Goal: Transaction & Acquisition: Purchase product/service

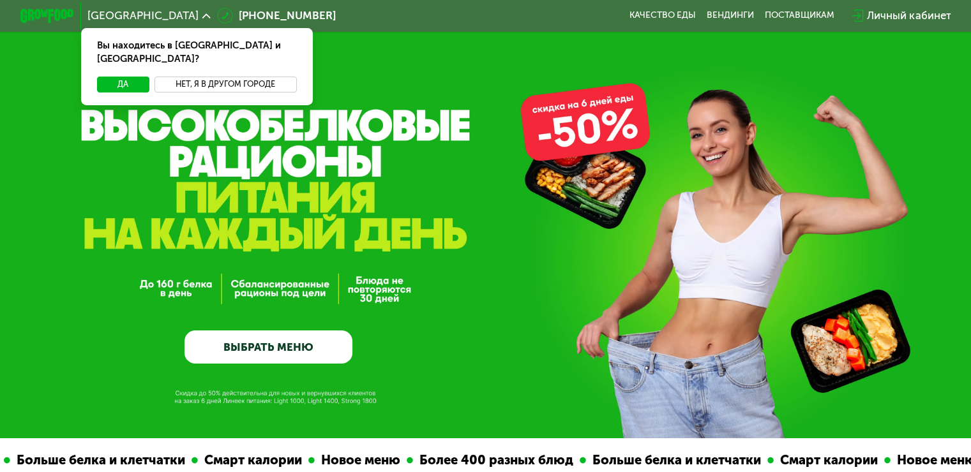
click at [209, 77] on button "Нет, я в другом городе" at bounding box center [226, 85] width 142 height 16
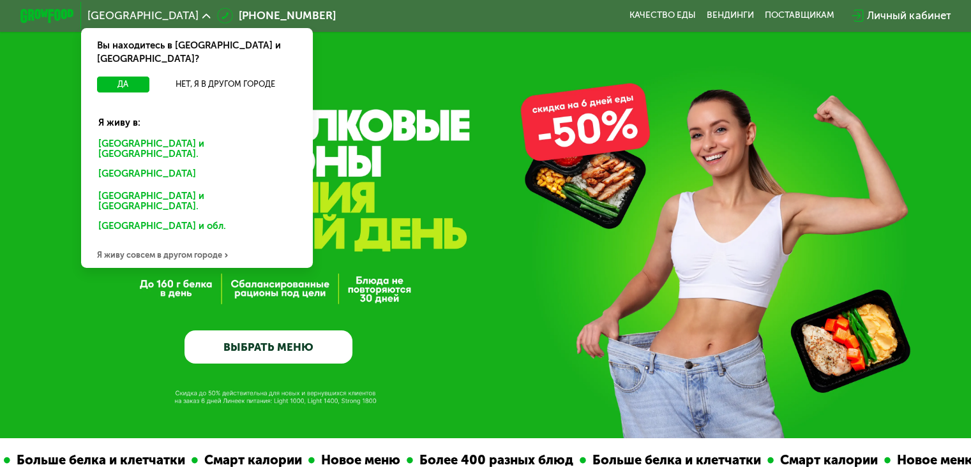
click at [429, 45] on div "GrowFood — доставка правильного питания ВЫБРАТЬ МЕНЮ" at bounding box center [485, 219] width 971 height 439
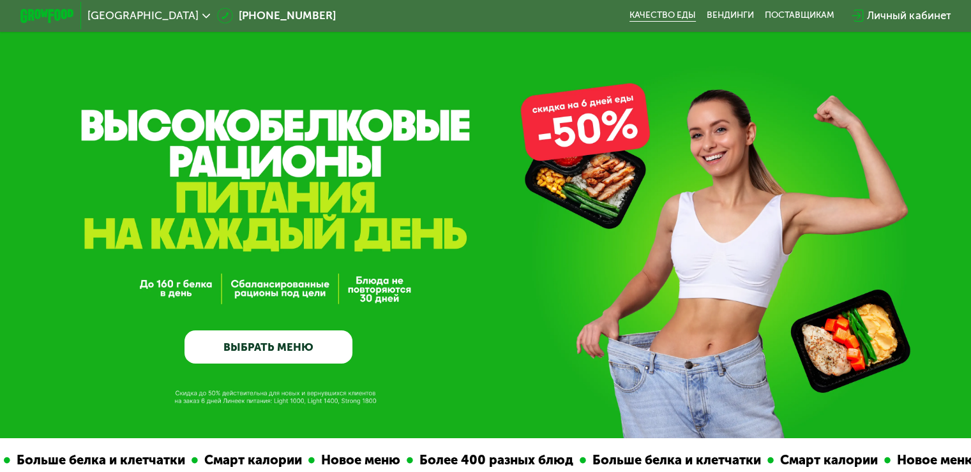
click at [662, 15] on link "Качество еды" at bounding box center [663, 15] width 66 height 11
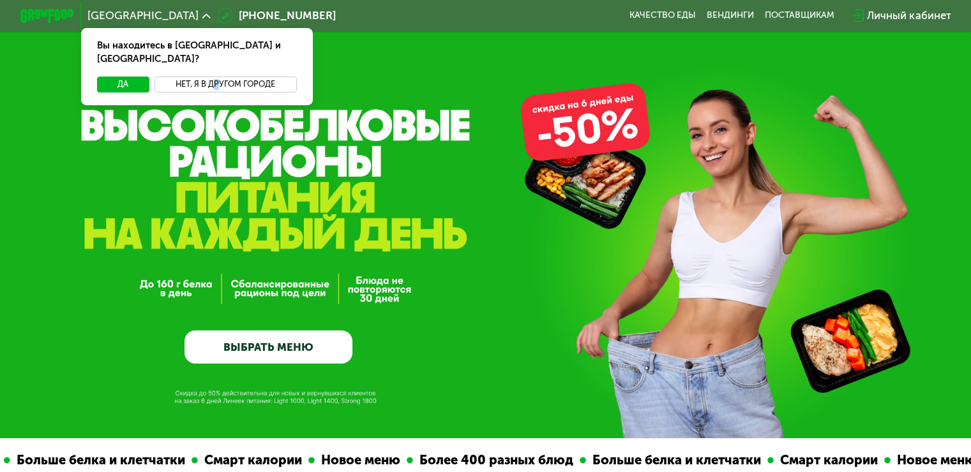
drag, startPoint x: 206, startPoint y: 80, endPoint x: 213, endPoint y: 66, distance: 15.7
click at [213, 77] on div "Да Нет, я в другом городе" at bounding box center [198, 91] width 238 height 29
click at [213, 77] on button "Нет, я в другом городе" at bounding box center [226, 85] width 142 height 16
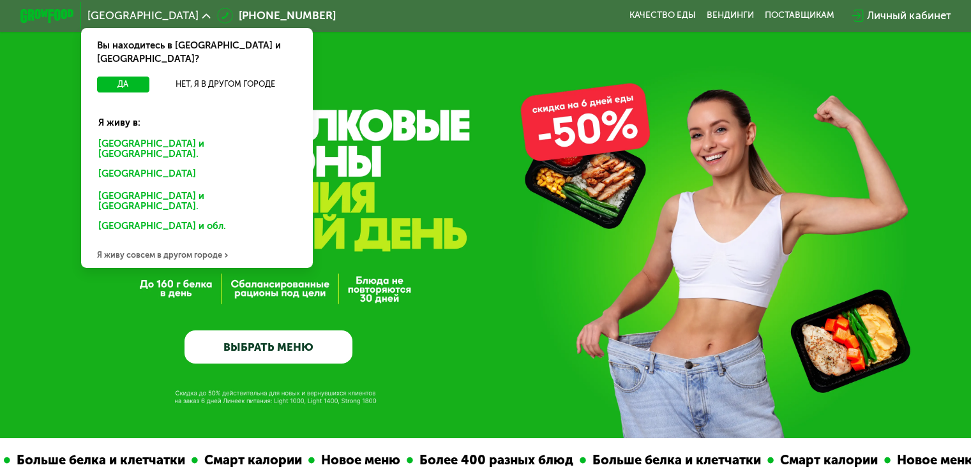
click at [113, 165] on div "[GEOGRAPHIC_DATA]" at bounding box center [194, 176] width 211 height 22
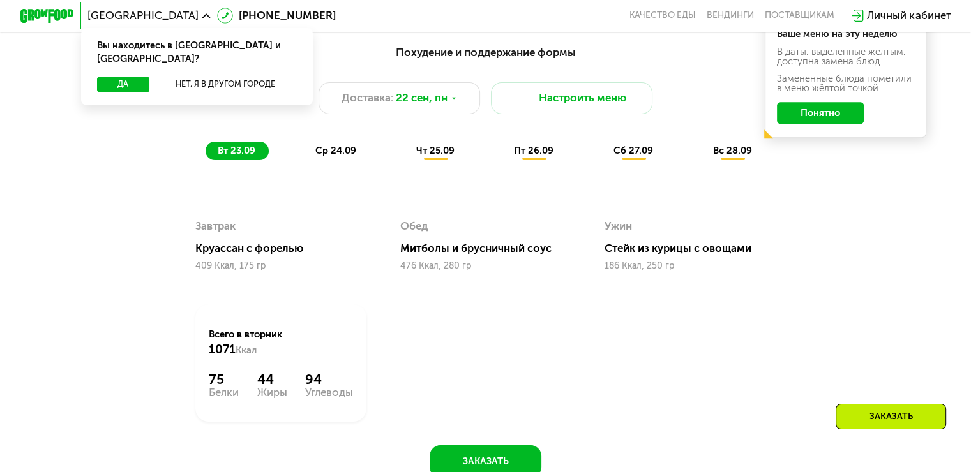
scroll to position [974, 0]
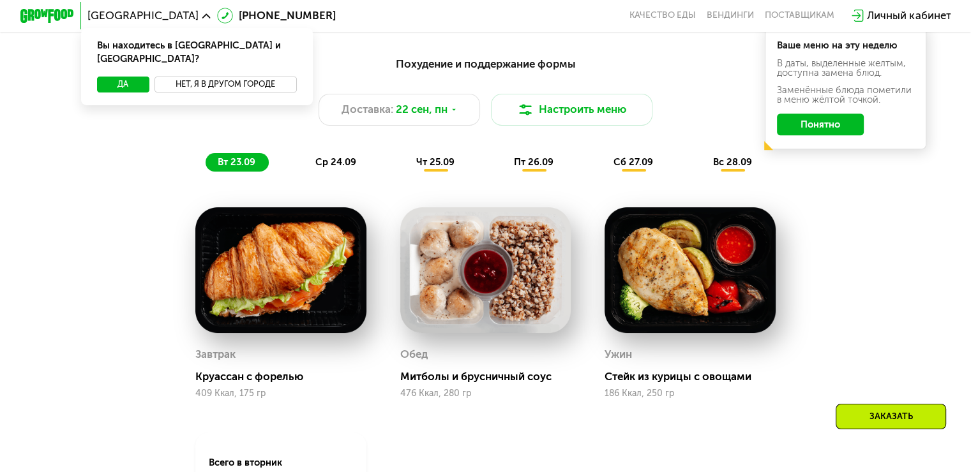
click at [161, 77] on button "Нет, я в другом городе" at bounding box center [226, 85] width 142 height 16
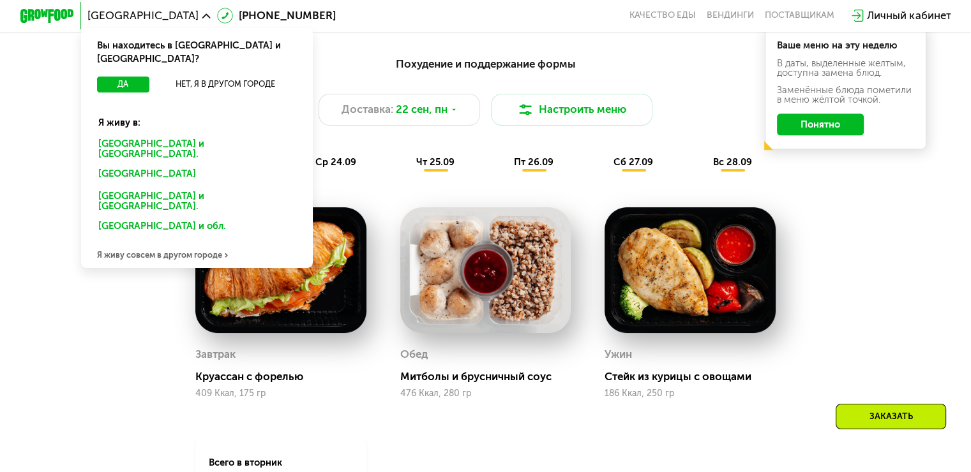
click at [104, 165] on div "[GEOGRAPHIC_DATA]" at bounding box center [194, 176] width 211 height 22
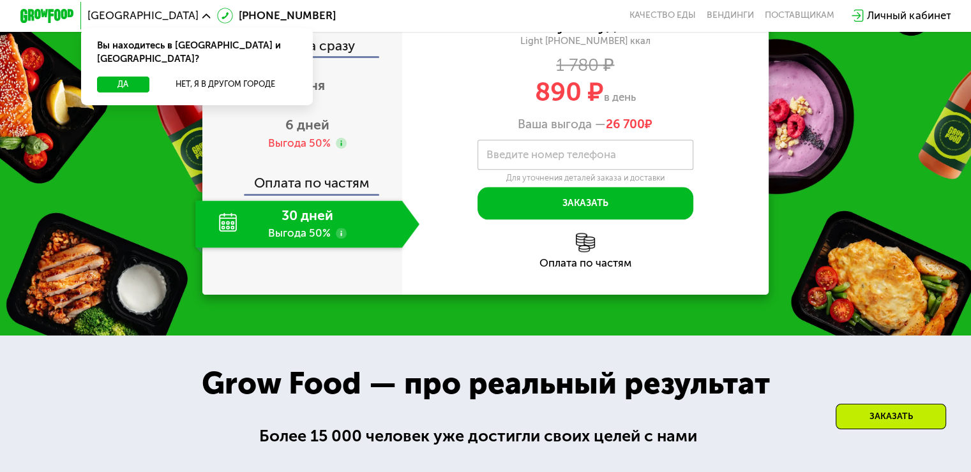
scroll to position [1599, 0]
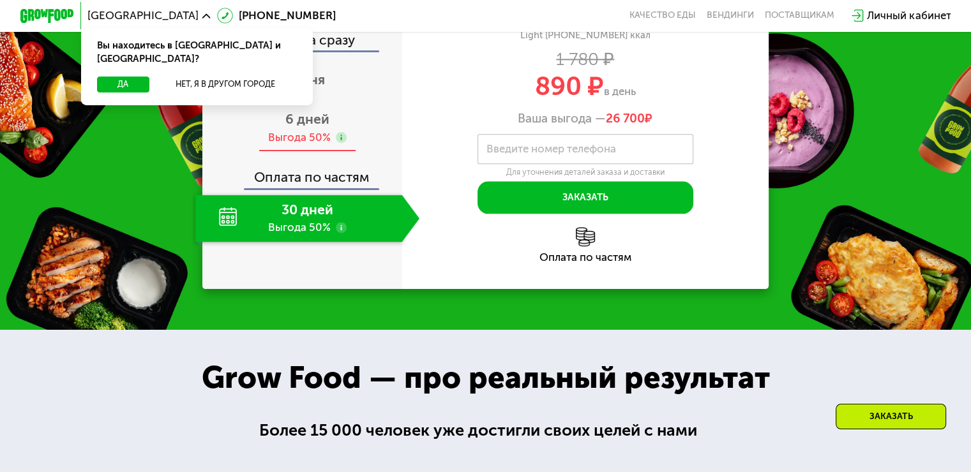
click at [339, 152] on div "6 дней Выгода 50%" at bounding box center [307, 128] width 224 height 47
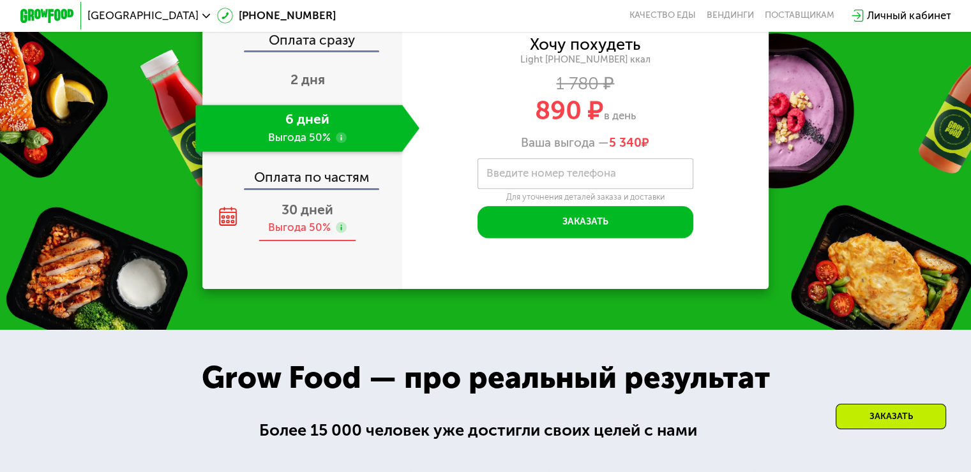
click at [378, 242] on div "30 дней Выгода 50%" at bounding box center [307, 218] width 224 height 47
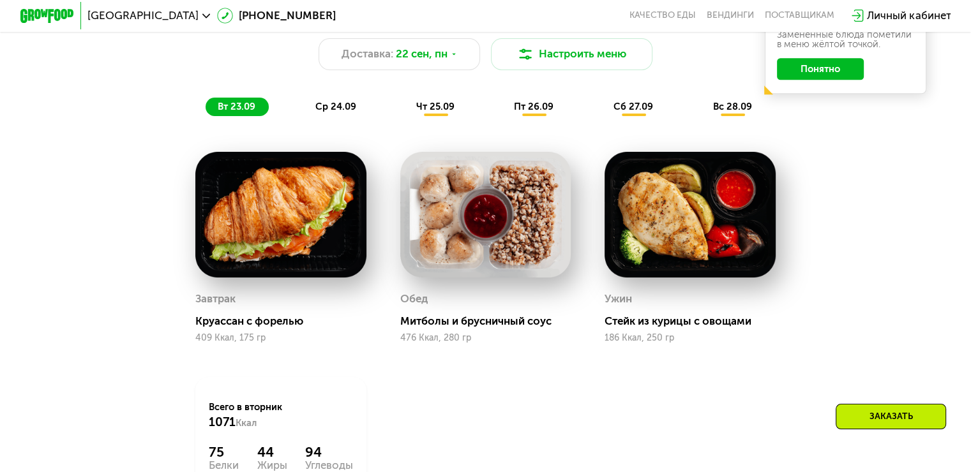
scroll to position [1024, 0]
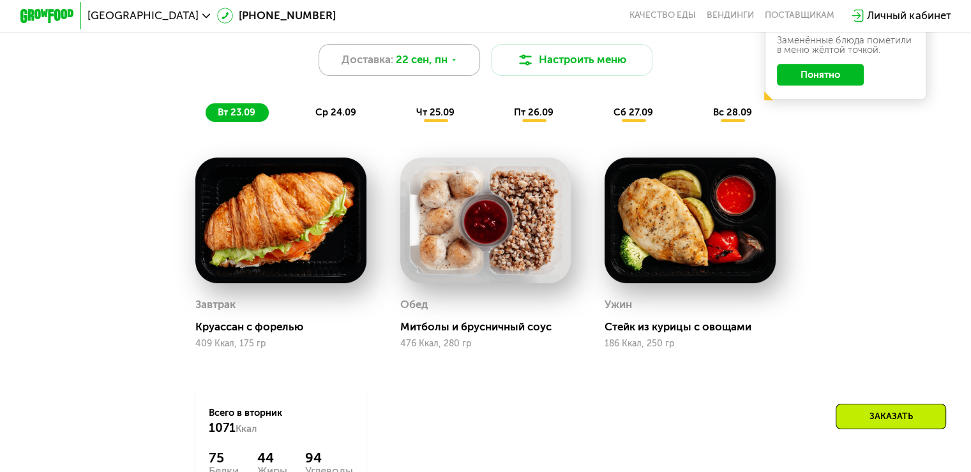
click at [460, 70] on div "Доставка: [DATE]" at bounding box center [400, 60] width 162 height 33
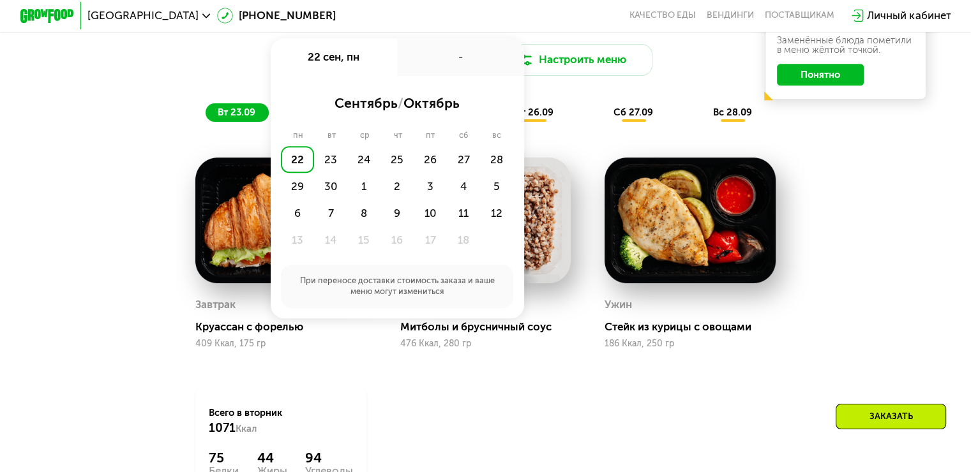
click at [460, 70] on div "-" at bounding box center [460, 57] width 127 height 38
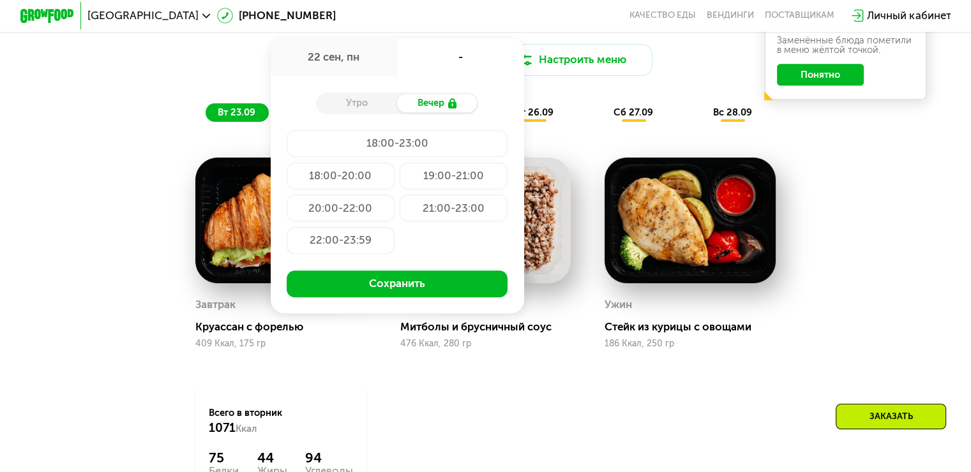
click at [364, 113] on div "Утро" at bounding box center [356, 103] width 81 height 19
click at [437, 450] on div "Завтрак [PERSON_NAME] с форелью 409 Ккал, 175 гр Обед Митболы и брусничный соус…" at bounding box center [486, 329] width 614 height 377
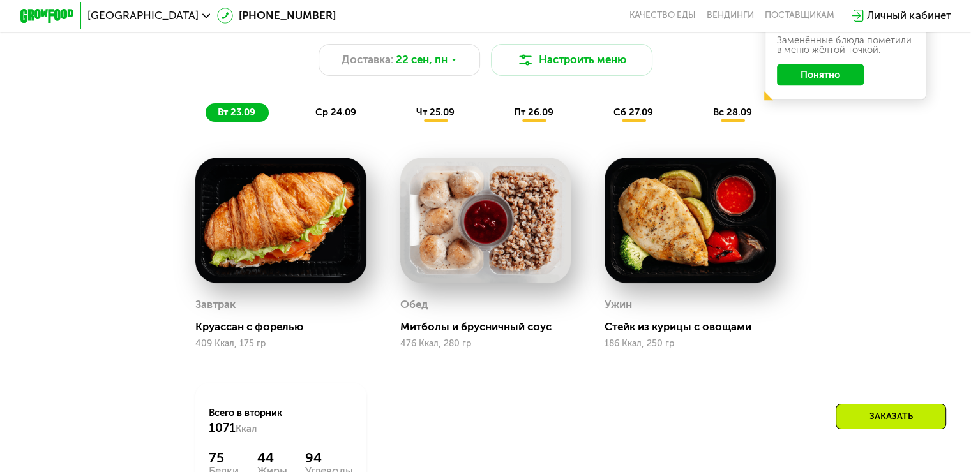
click at [847, 416] on div "Заказать" at bounding box center [891, 417] width 110 height 26
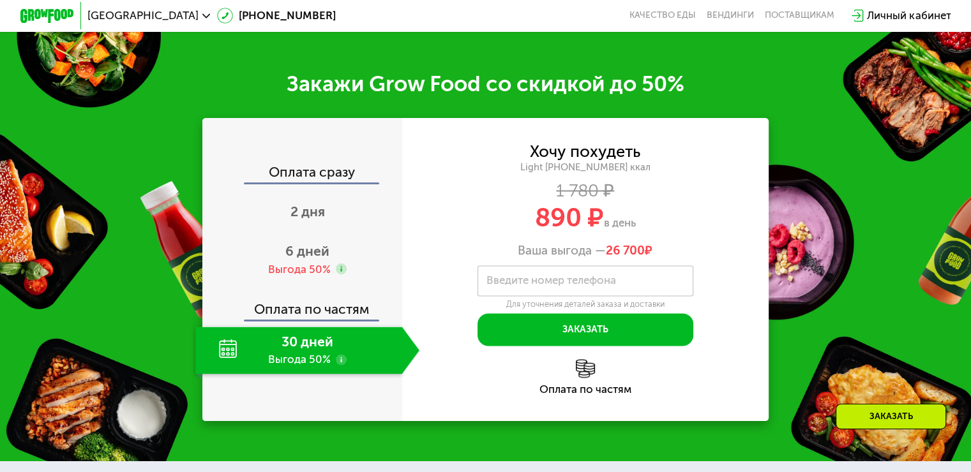
scroll to position [1625, 0]
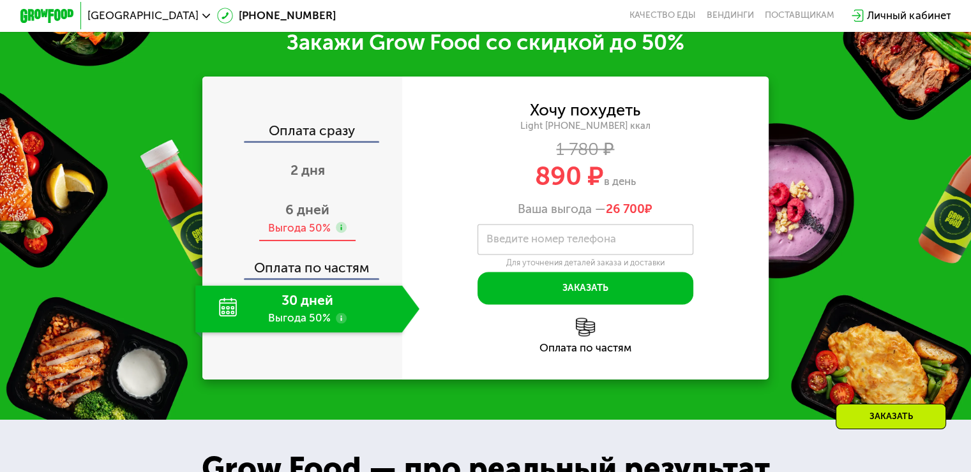
click at [336, 233] on use at bounding box center [341, 227] width 11 height 11
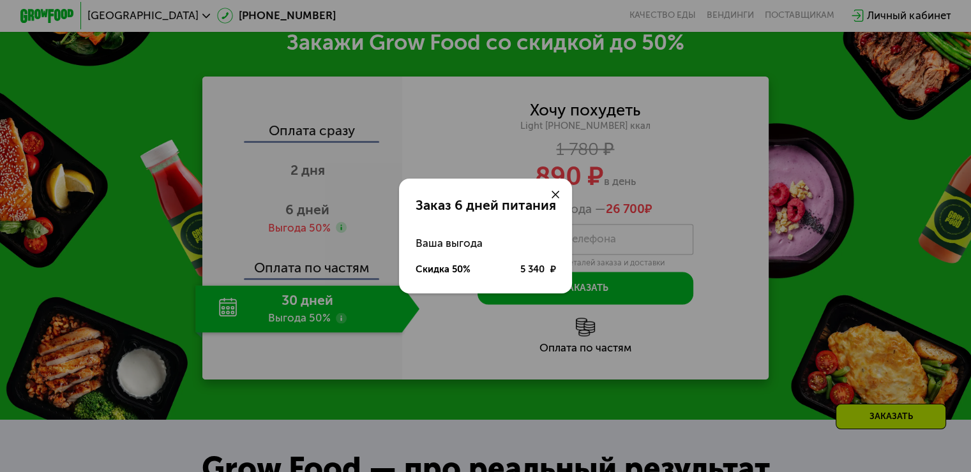
click at [554, 188] on div at bounding box center [556, 195] width 33 height 33
click at [557, 195] on use at bounding box center [556, 195] width 8 height 8
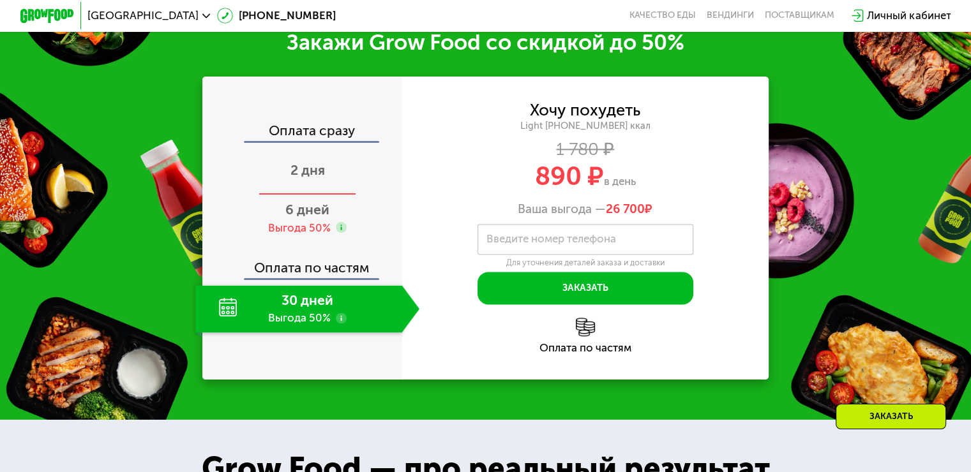
click at [329, 189] on div "2 дня" at bounding box center [307, 171] width 224 height 47
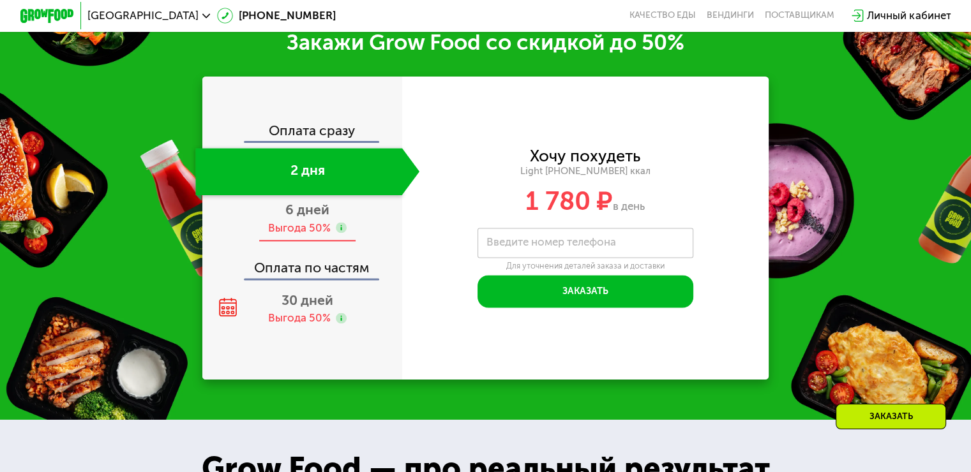
click at [345, 222] on div "6 дней Выгода 50%" at bounding box center [307, 218] width 224 height 47
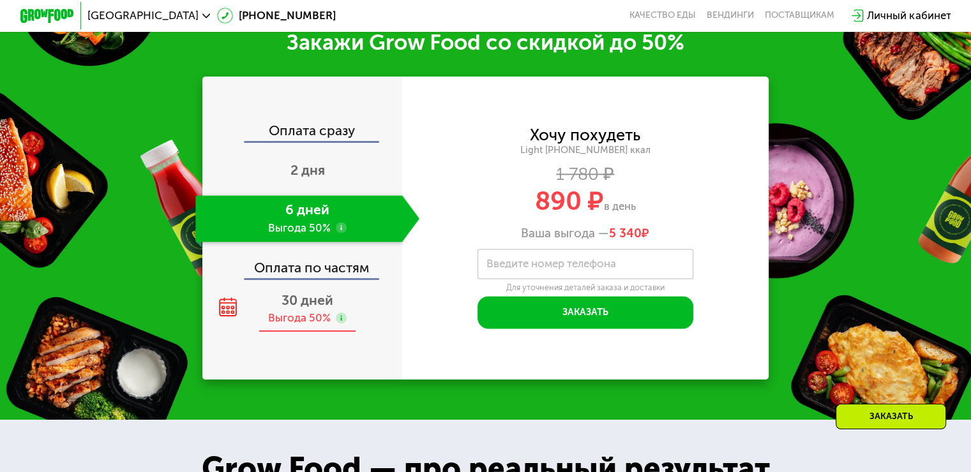
click at [288, 326] on div "Выгода 50%" at bounding box center [299, 318] width 63 height 15
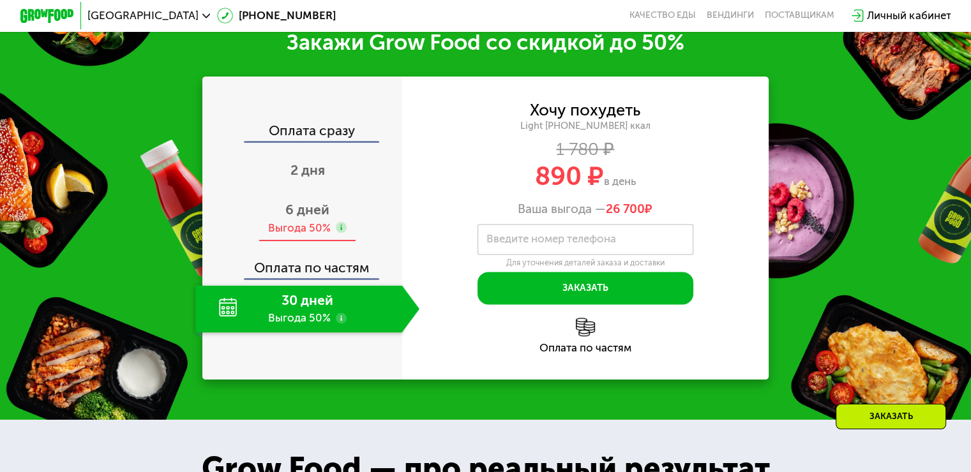
click at [327, 218] on span "6 дней" at bounding box center [307, 210] width 44 height 16
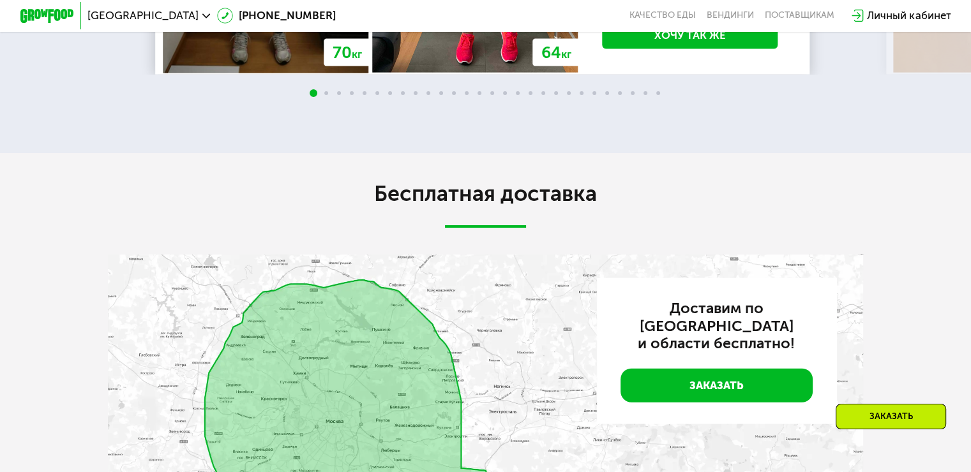
scroll to position [2853, 0]
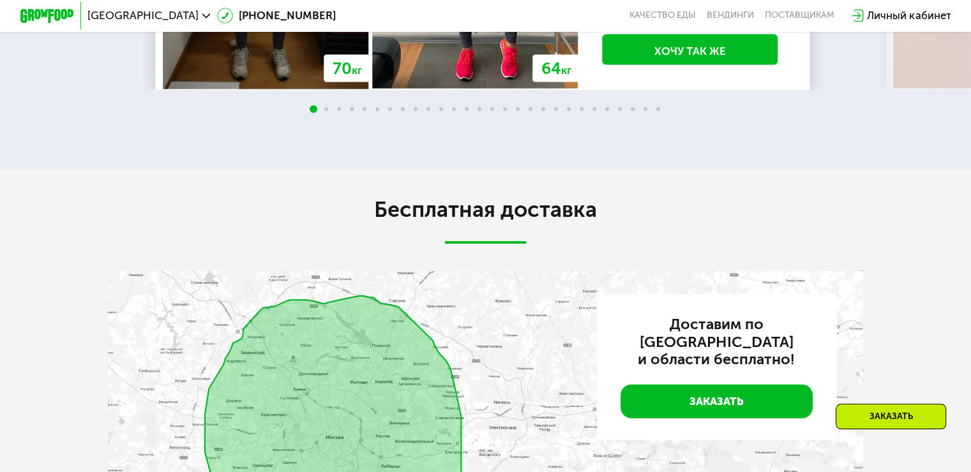
click at [914, 414] on div "Заказать" at bounding box center [891, 417] width 110 height 26
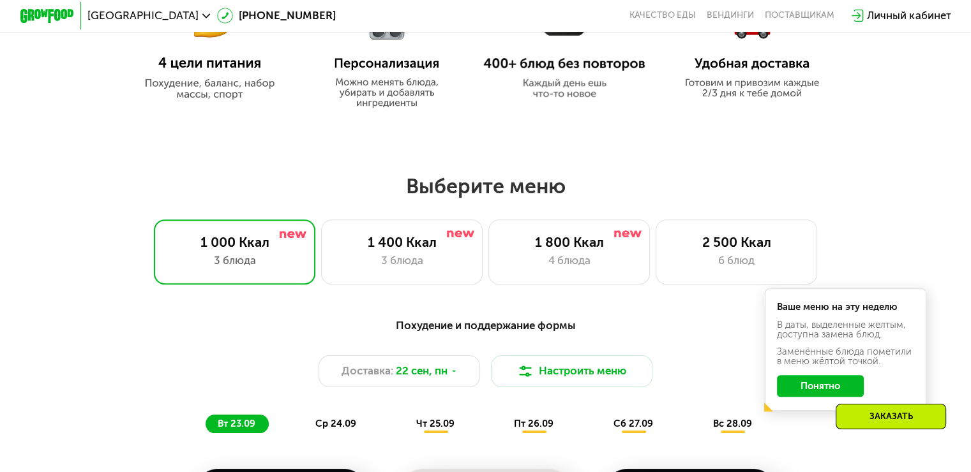
scroll to position [695, 0]
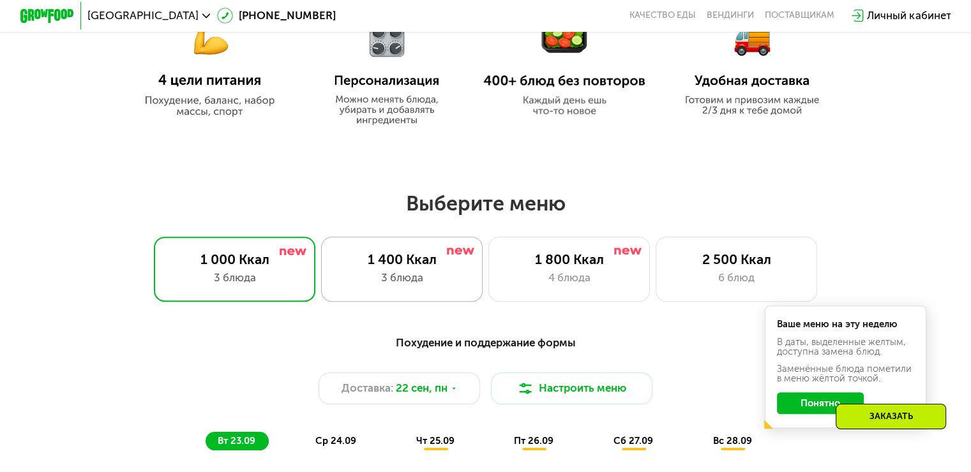
click at [462, 285] on div "3 блюда" at bounding box center [401, 278] width 133 height 16
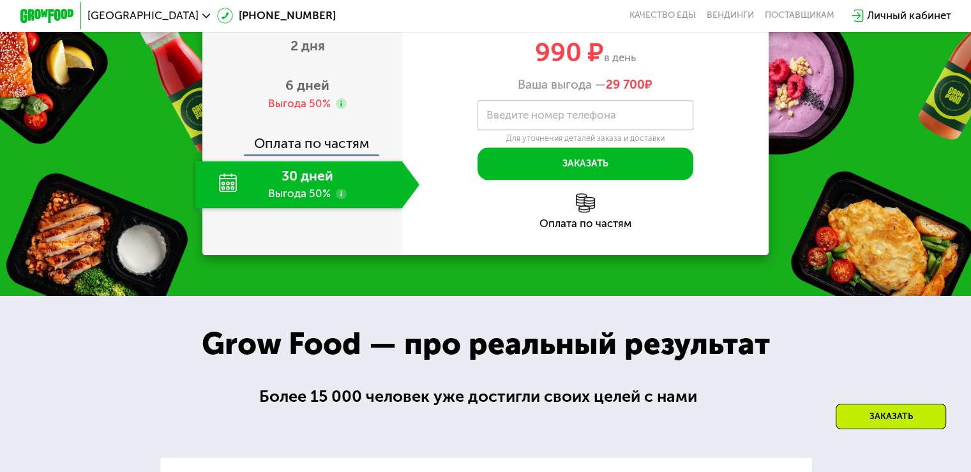
scroll to position [1627, 0]
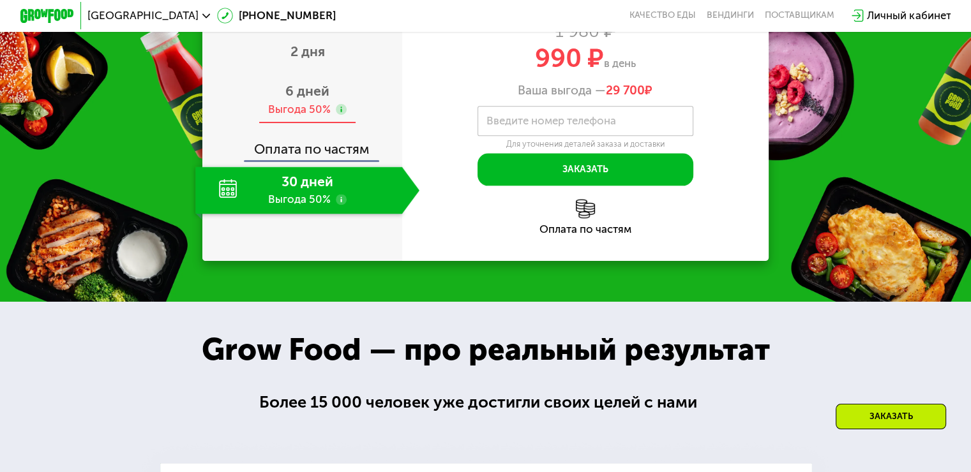
click at [355, 124] on div "6 дней Выгода 50%" at bounding box center [307, 100] width 224 height 47
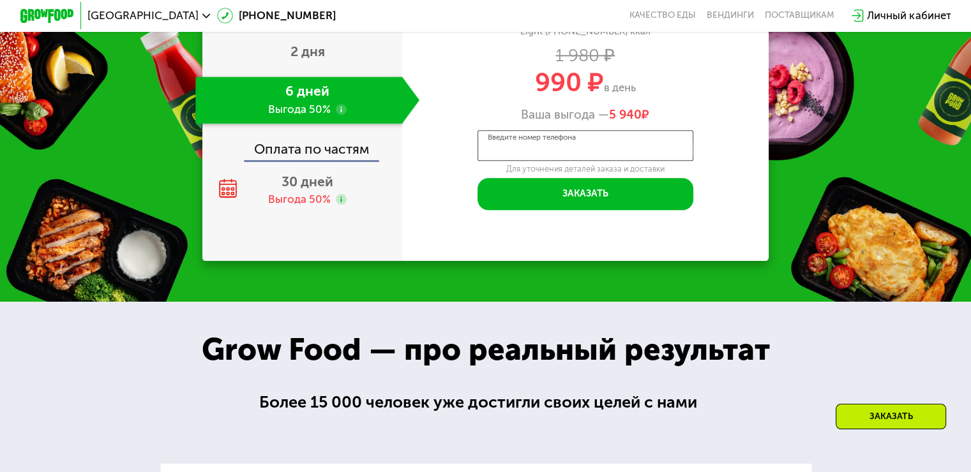
click at [551, 161] on input "Введите номер телефона" at bounding box center [586, 145] width 216 height 31
